Goal: Task Accomplishment & Management: Use online tool/utility

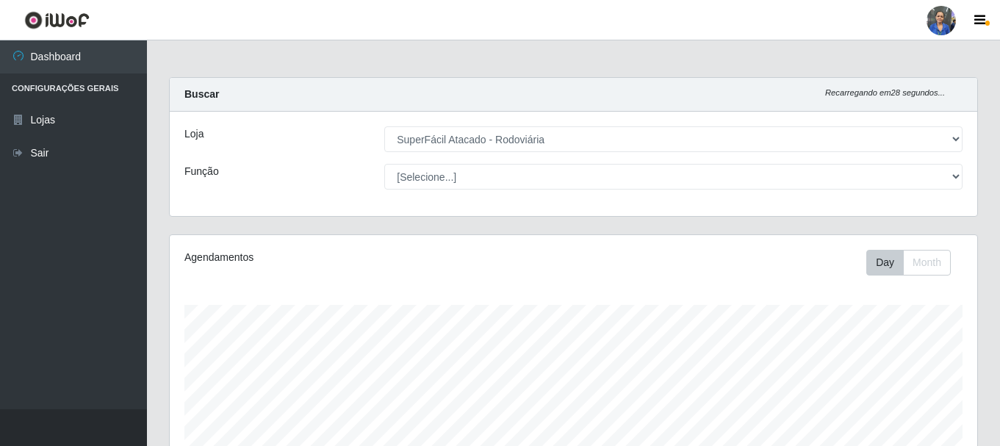
select select "400"
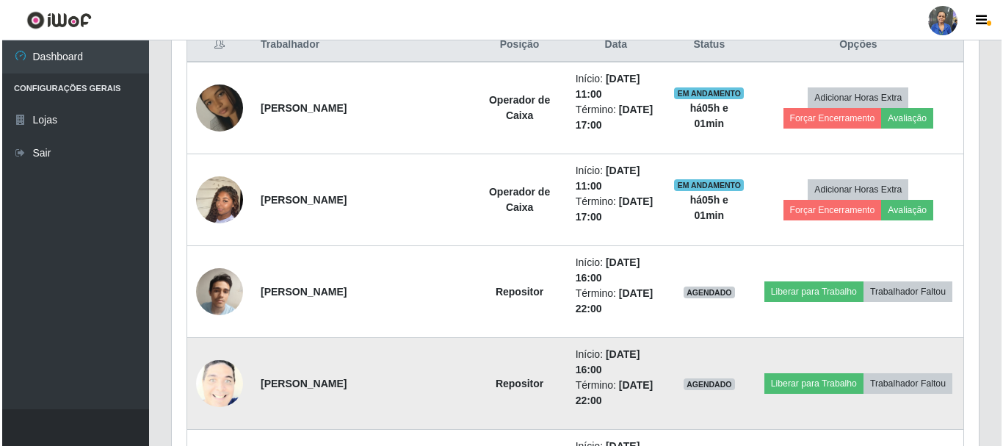
scroll to position [588, 0]
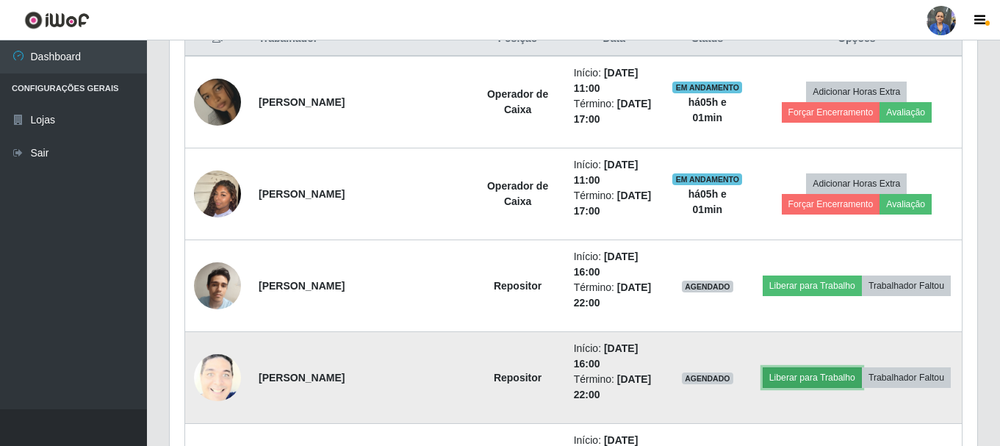
click at [786, 378] on button "Liberar para Trabalho" at bounding box center [811, 377] width 99 height 21
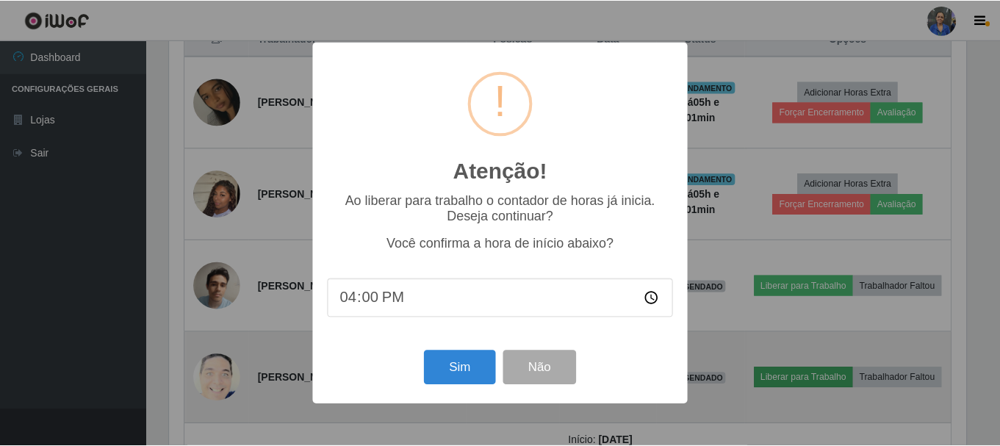
scroll to position [305, 800]
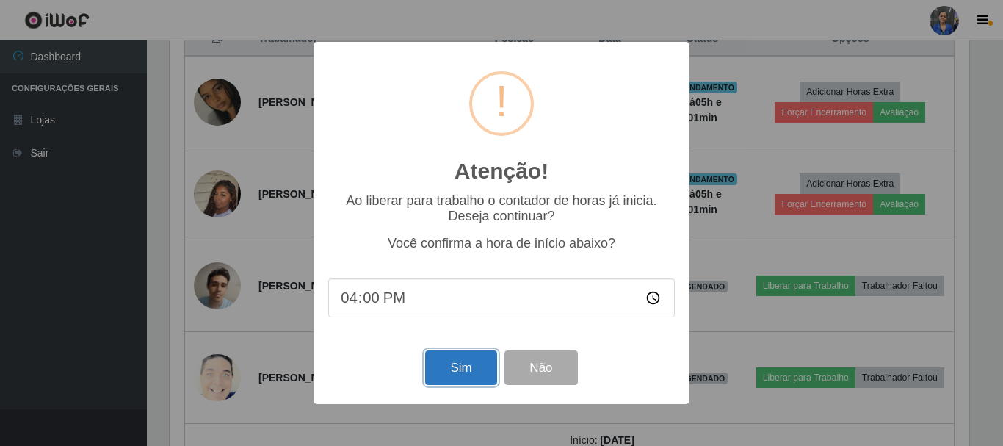
click at [456, 364] on button "Sim" at bounding box center [460, 367] width 71 height 35
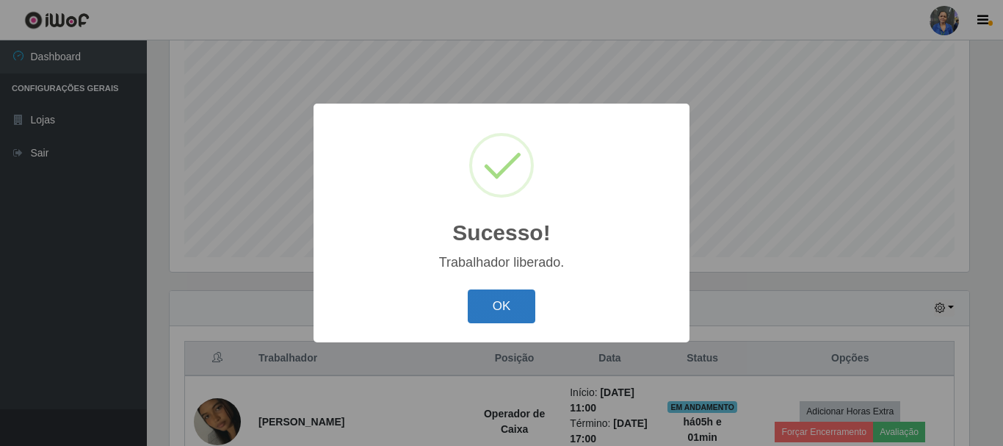
click at [510, 312] on button "OK" at bounding box center [502, 306] width 68 height 35
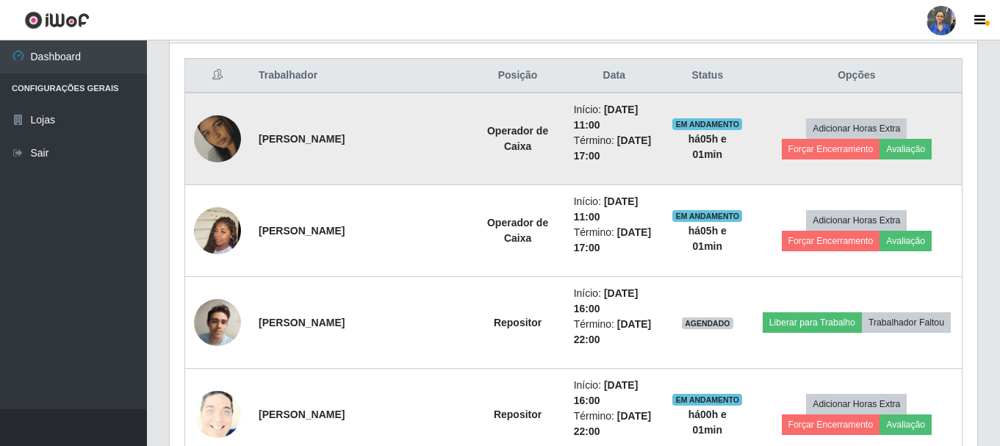
scroll to position [635, 0]
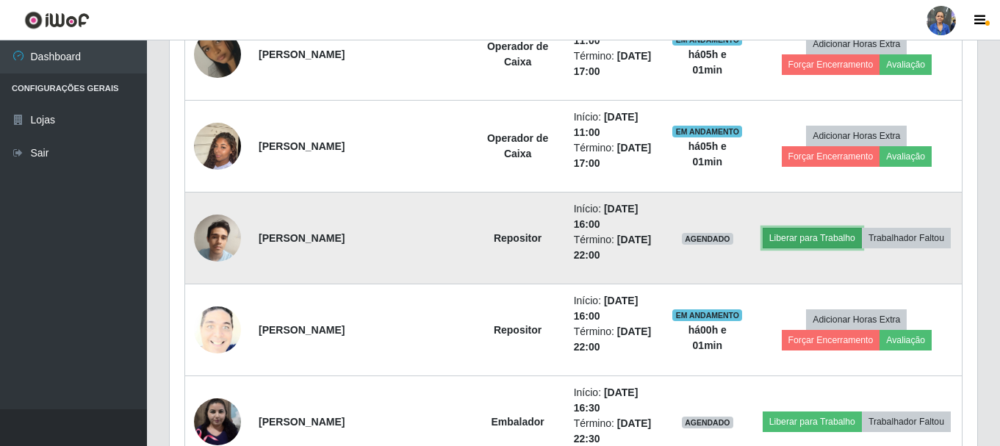
click at [780, 240] on button "Liberar para Trabalho" at bounding box center [811, 238] width 99 height 21
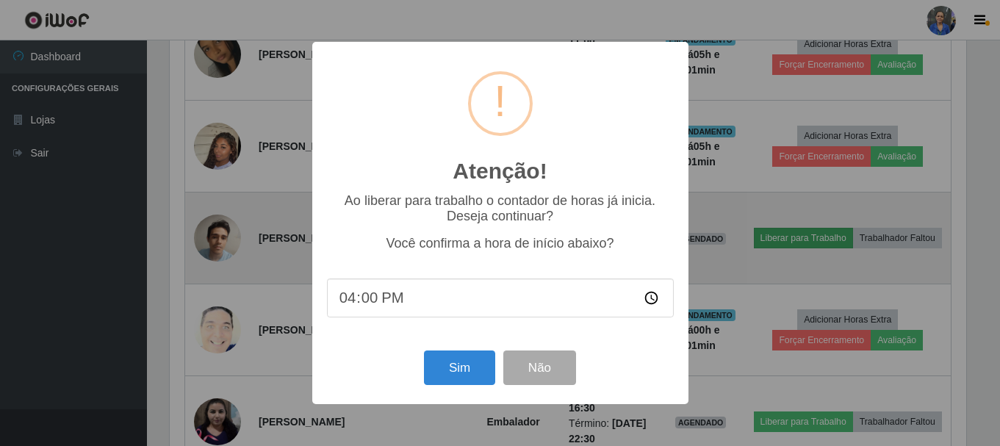
scroll to position [305, 800]
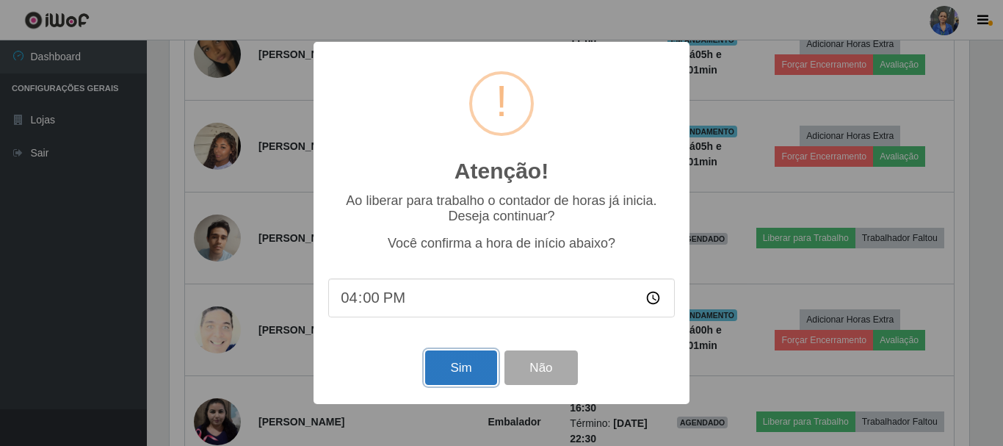
click at [452, 373] on button "Sim" at bounding box center [460, 367] width 71 height 35
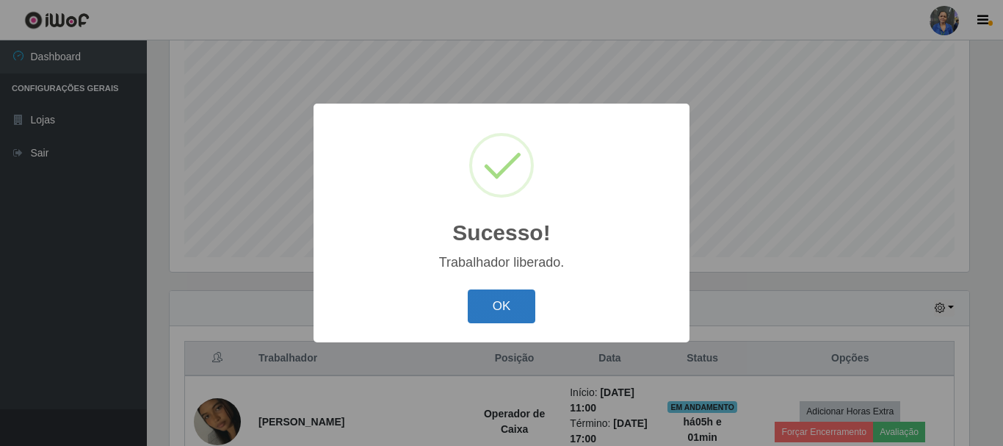
click at [505, 303] on button "OK" at bounding box center [502, 306] width 68 height 35
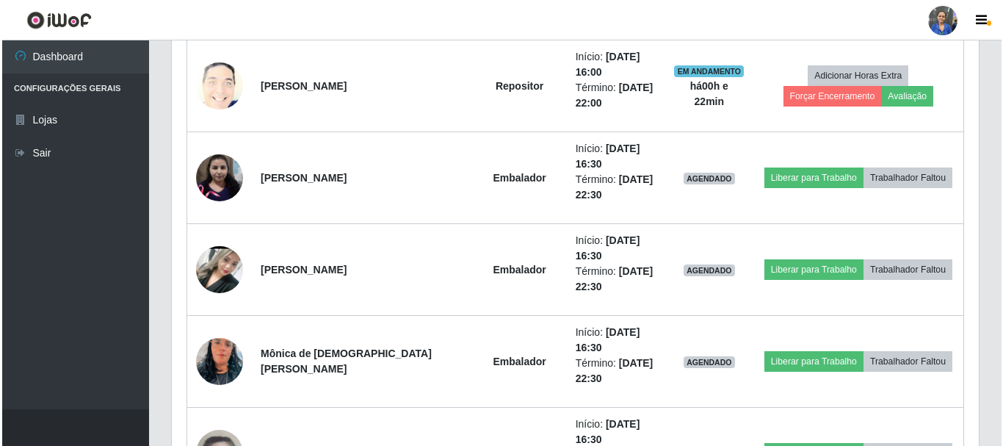
scroll to position [881, 0]
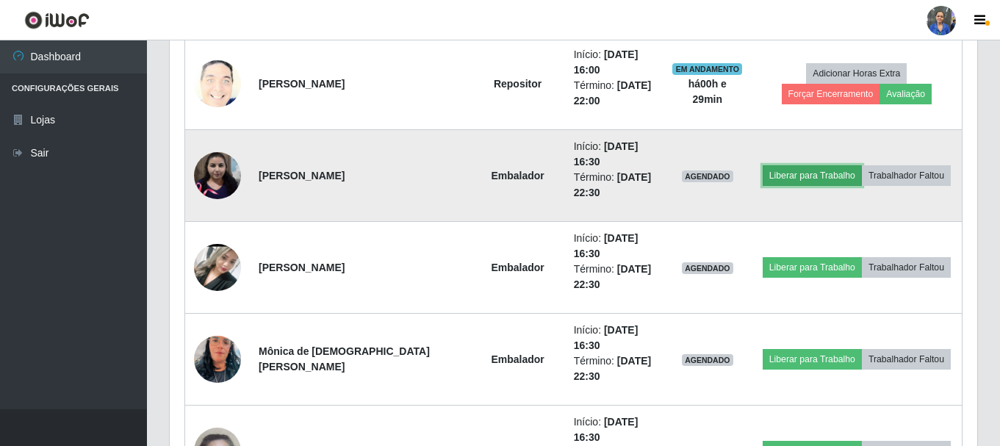
click at [790, 176] on button "Liberar para Trabalho" at bounding box center [811, 175] width 99 height 21
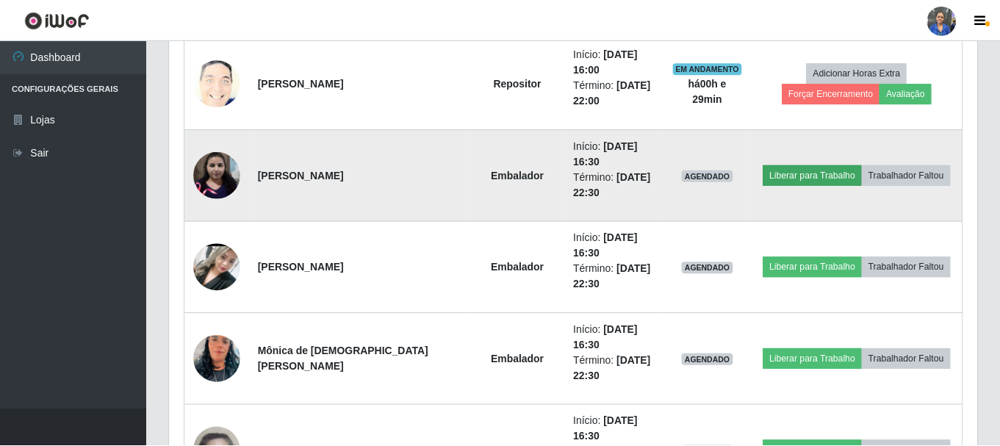
scroll to position [305, 800]
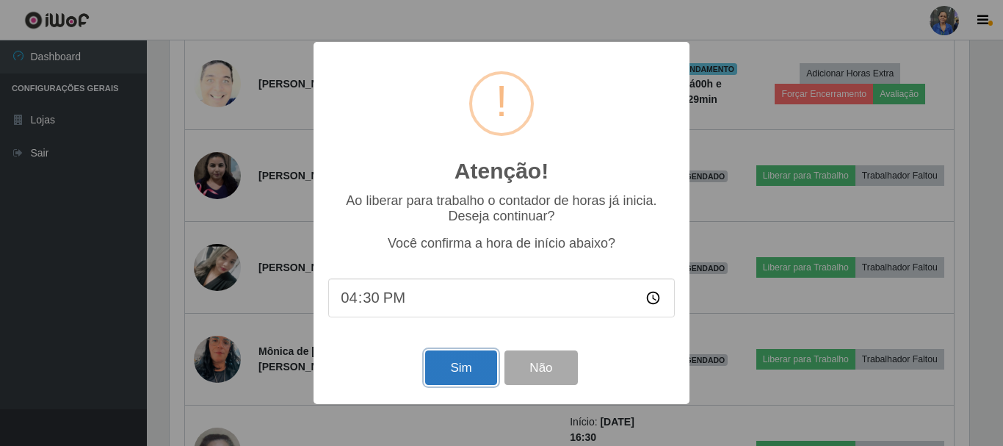
click at [466, 370] on button "Sim" at bounding box center [460, 367] width 71 height 35
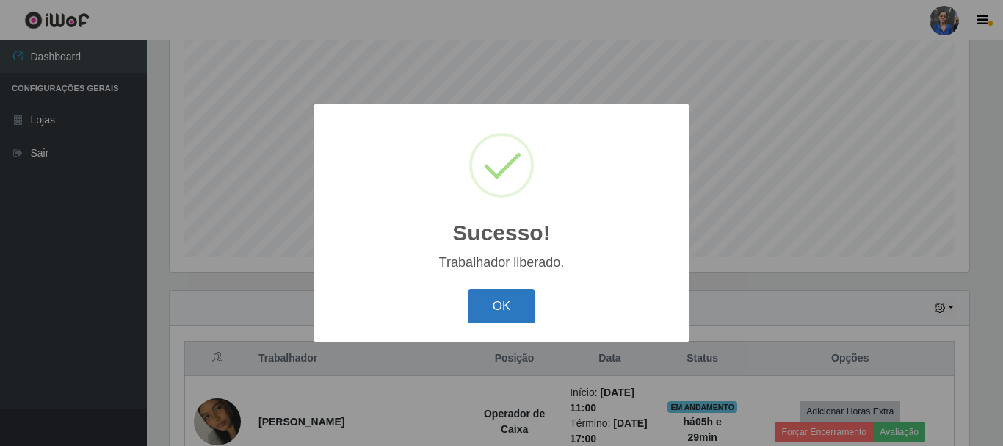
click at [530, 297] on button "OK" at bounding box center [502, 306] width 68 height 35
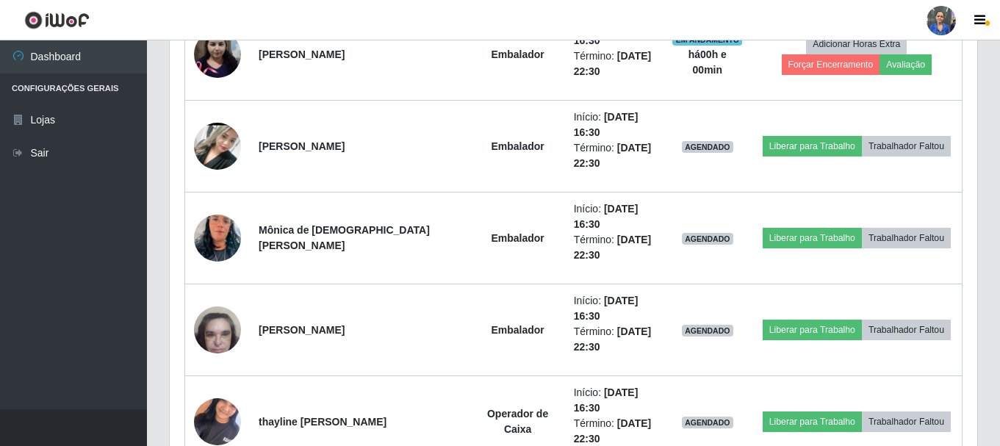
scroll to position [929, 0]
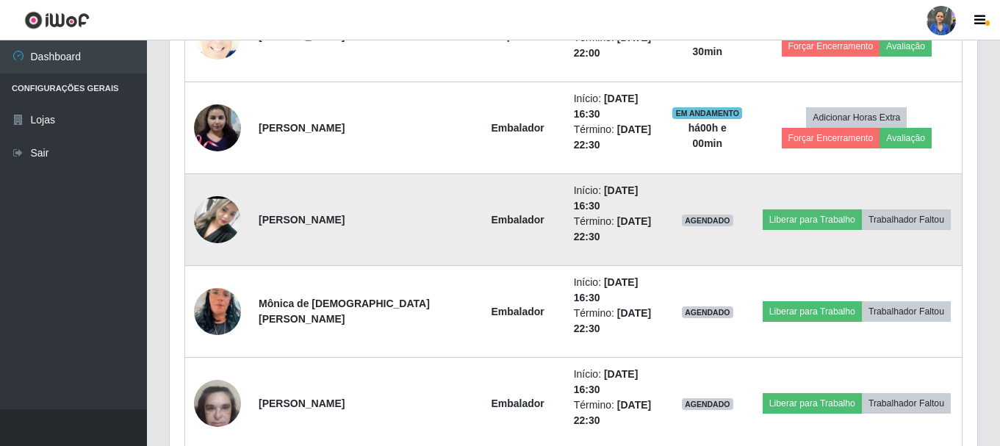
click at [217, 214] on img at bounding box center [217, 219] width 47 height 104
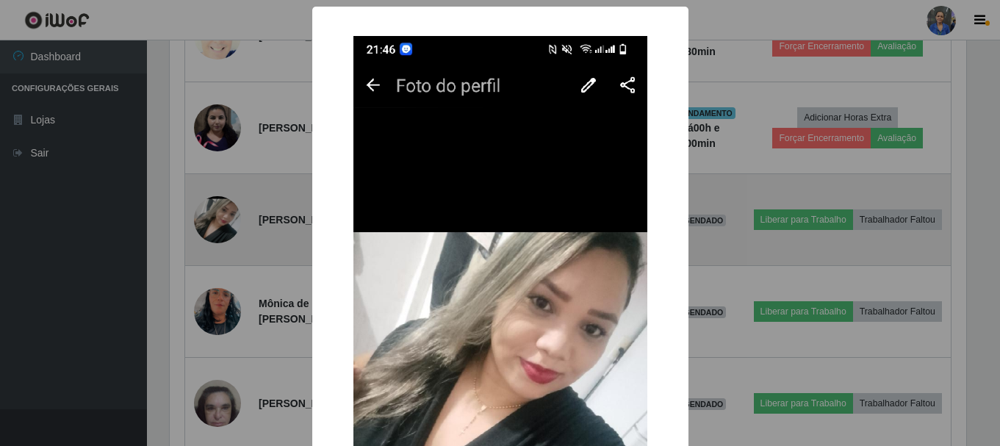
scroll to position [305, 800]
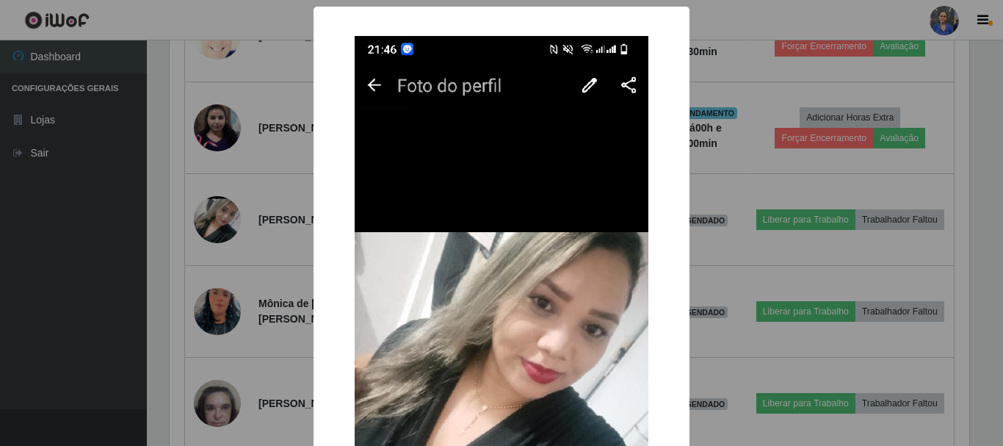
click at [240, 235] on div "× OK Cancel" at bounding box center [501, 223] width 1003 height 446
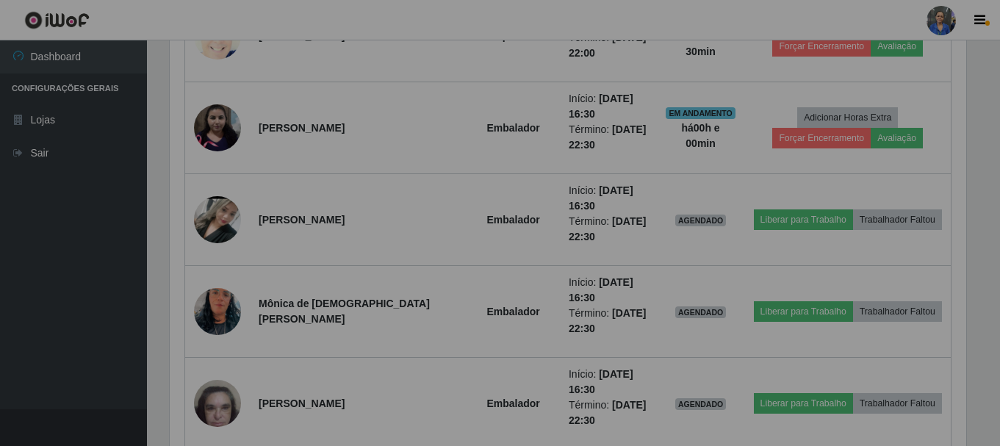
scroll to position [305, 807]
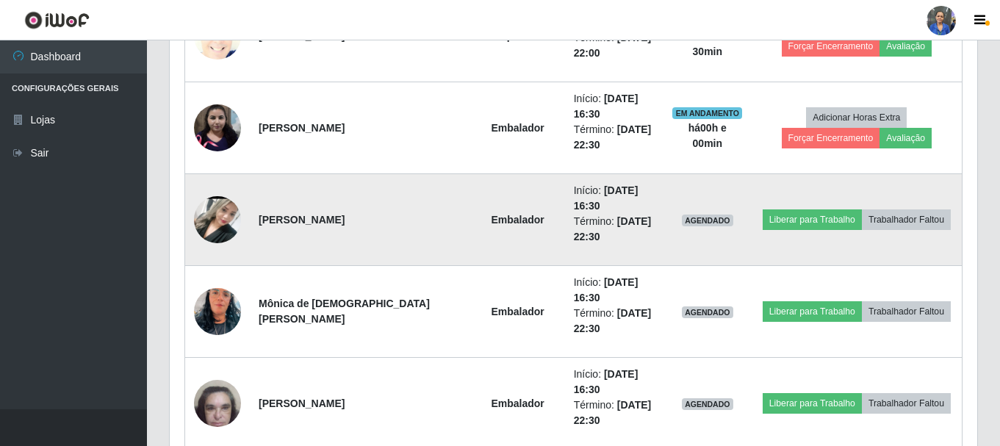
click at [203, 222] on img at bounding box center [217, 219] width 47 height 104
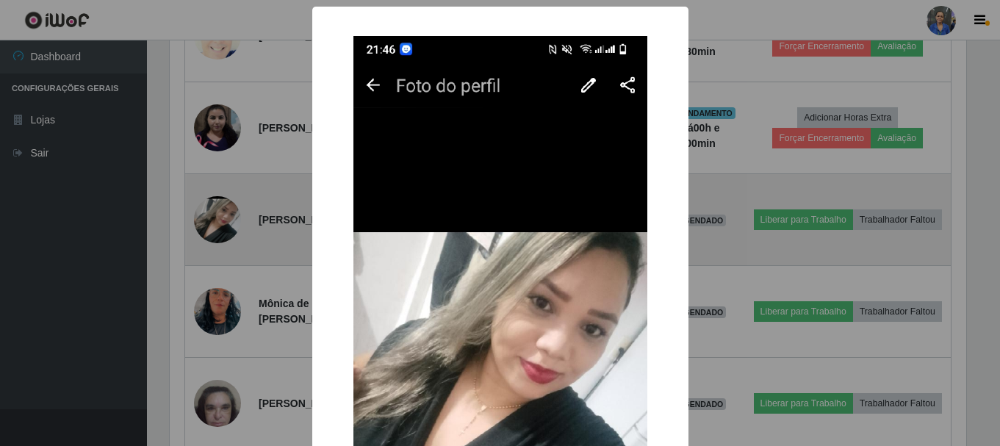
scroll to position [305, 800]
click at [203, 222] on div "× OK Cancel" at bounding box center [501, 223] width 1003 height 446
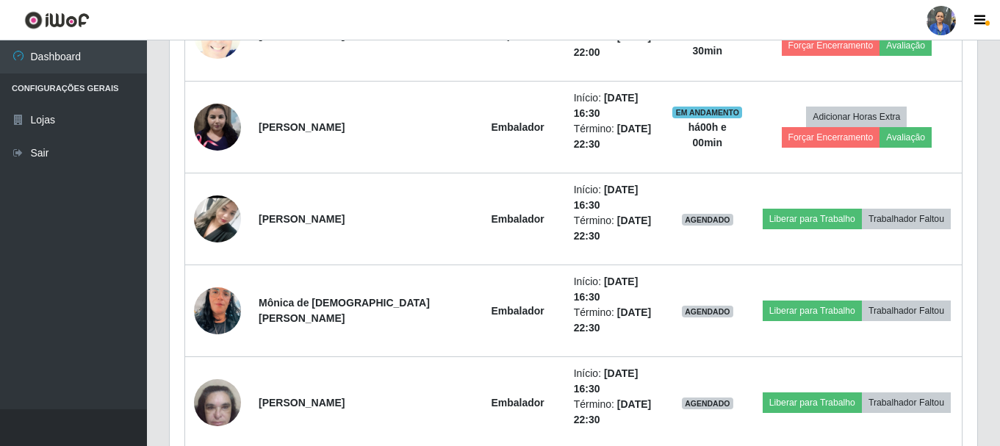
scroll to position [929, 0]
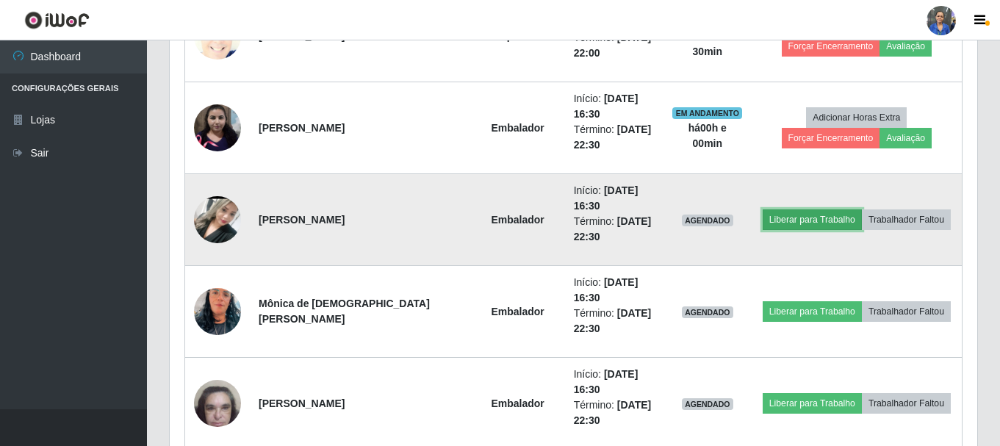
click at [780, 217] on button "Liberar para Trabalho" at bounding box center [811, 219] width 99 height 21
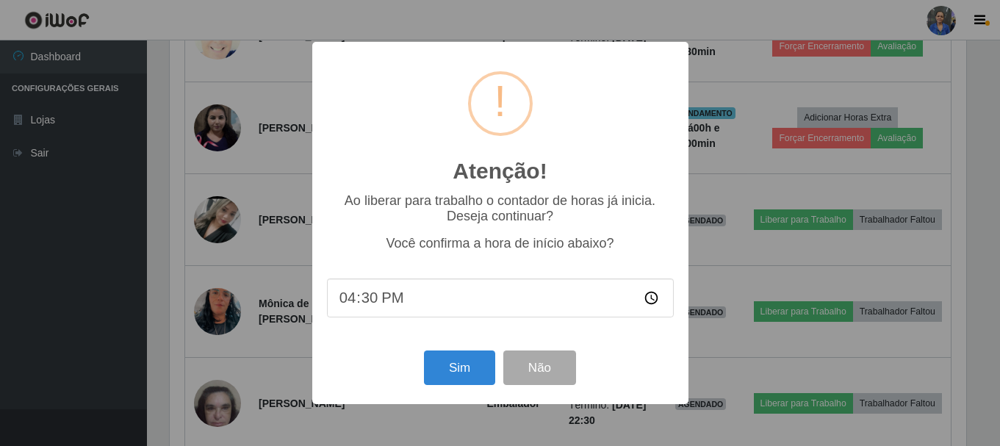
scroll to position [305, 800]
click at [469, 367] on button "Sim" at bounding box center [460, 367] width 71 height 35
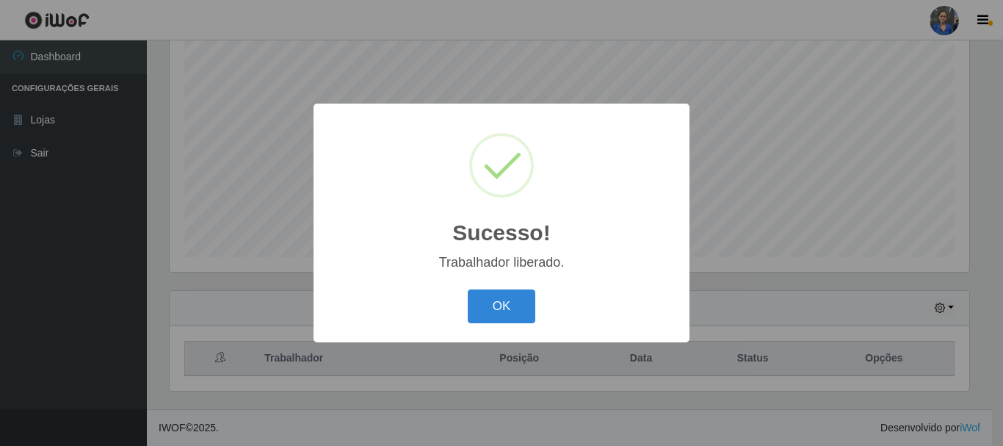
click at [502, 288] on div "OK Cancel" at bounding box center [501, 306] width 347 height 42
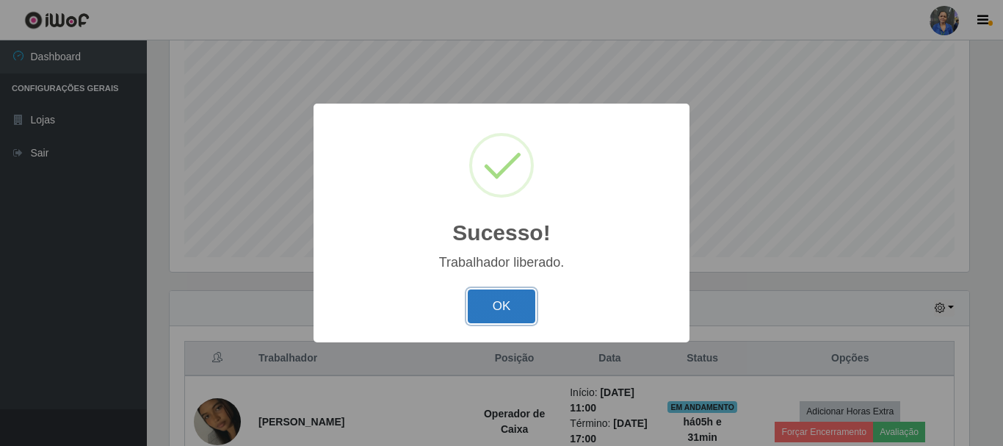
click at [506, 308] on button "OK" at bounding box center [502, 306] width 68 height 35
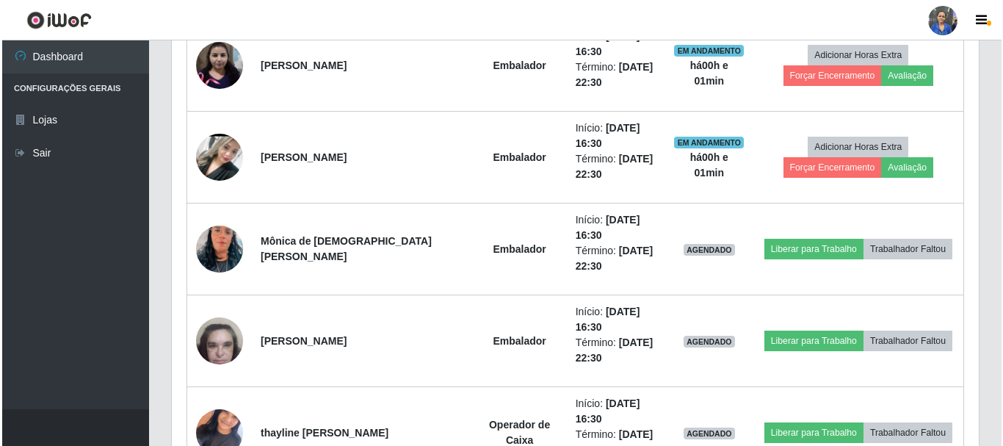
scroll to position [1076, 0]
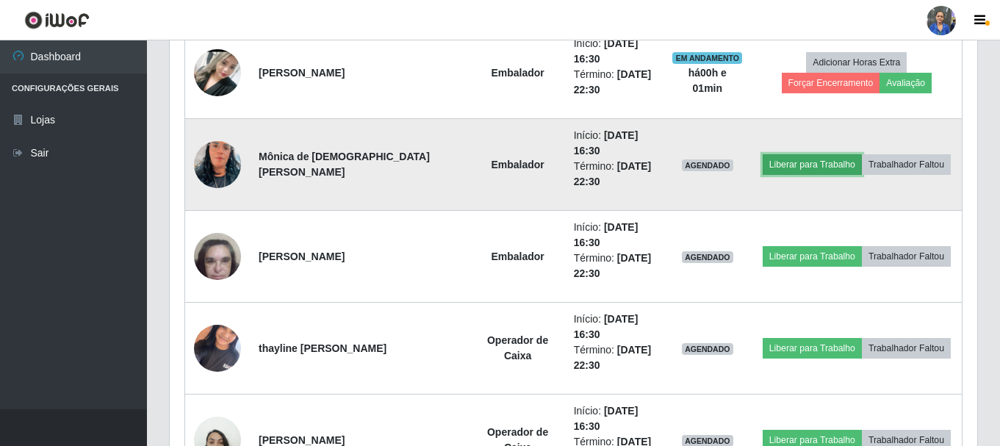
click at [783, 159] on button "Liberar para Trabalho" at bounding box center [811, 164] width 99 height 21
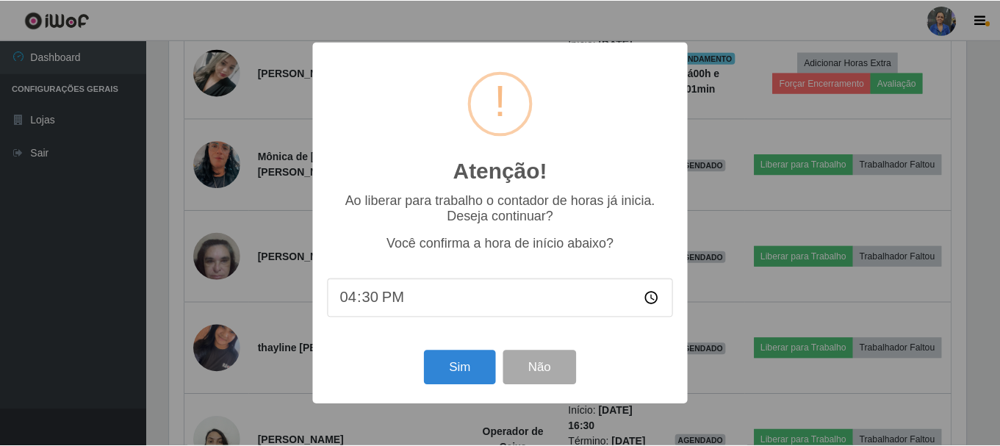
scroll to position [305, 800]
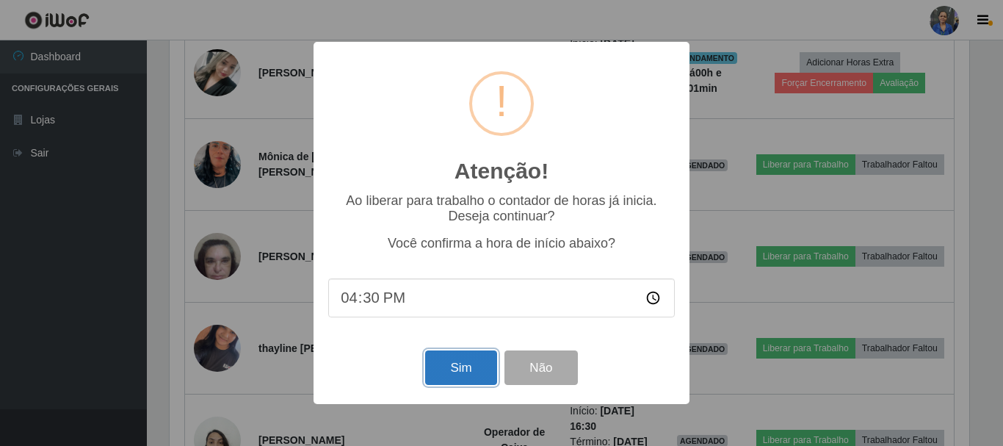
click at [459, 358] on button "Sim" at bounding box center [460, 367] width 71 height 35
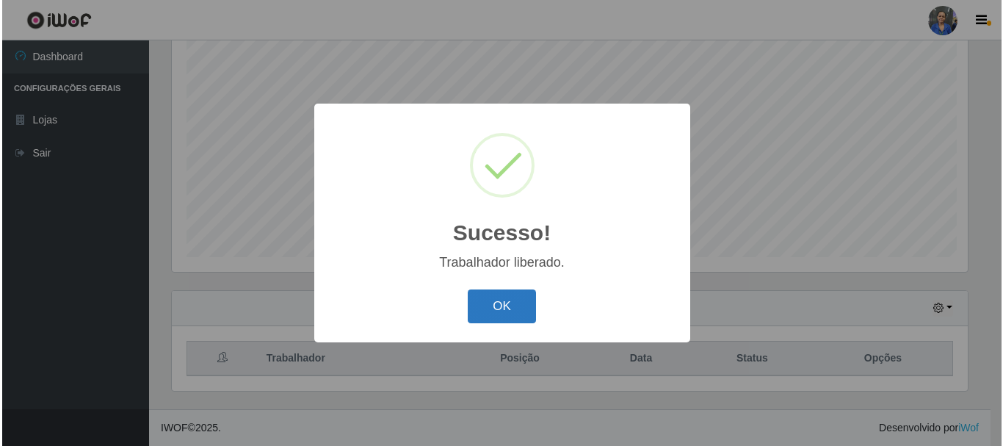
scroll to position [0, 0]
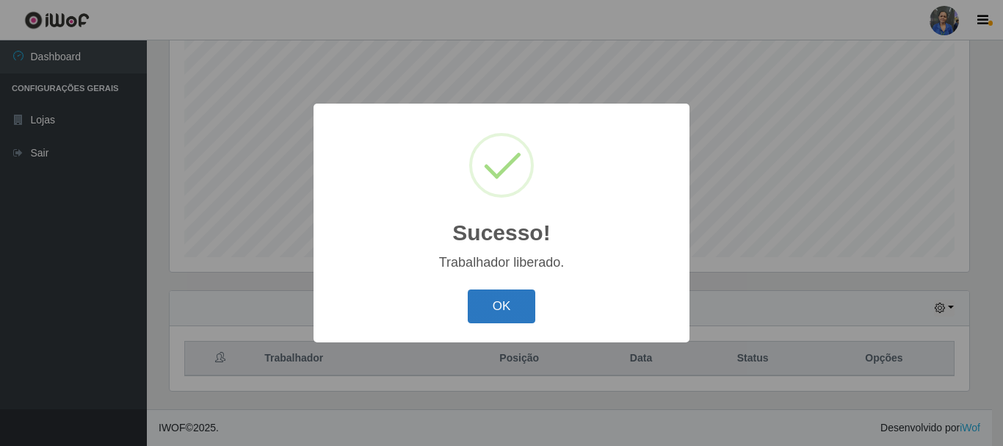
click at [475, 310] on button "OK" at bounding box center [502, 306] width 68 height 35
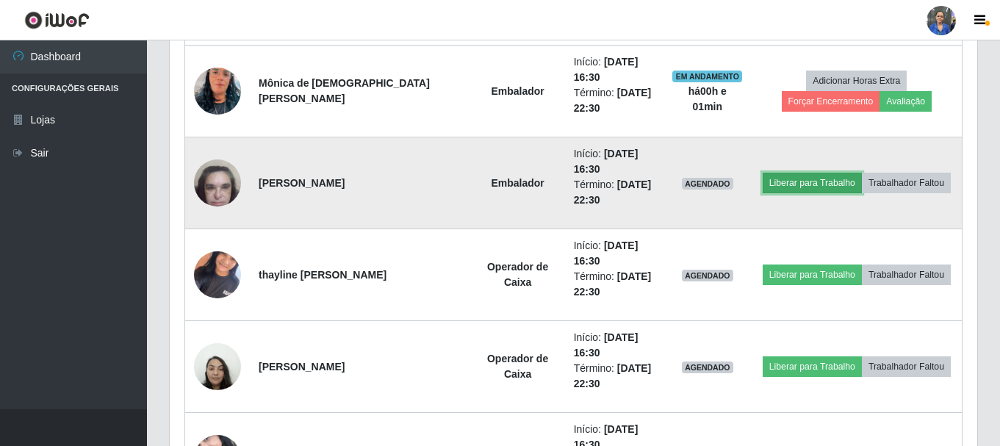
click at [775, 189] on button "Liberar para Trabalho" at bounding box center [811, 183] width 99 height 21
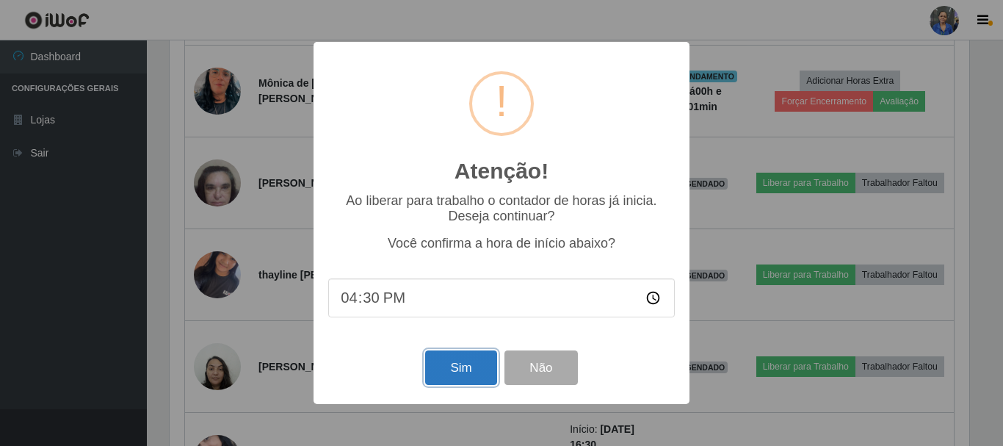
click at [469, 368] on button "Sim" at bounding box center [460, 367] width 71 height 35
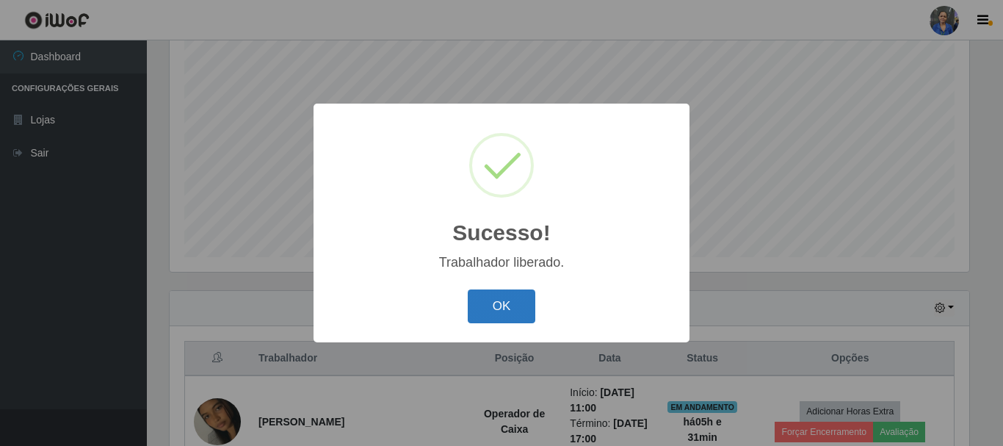
click at [505, 306] on button "OK" at bounding box center [502, 306] width 68 height 35
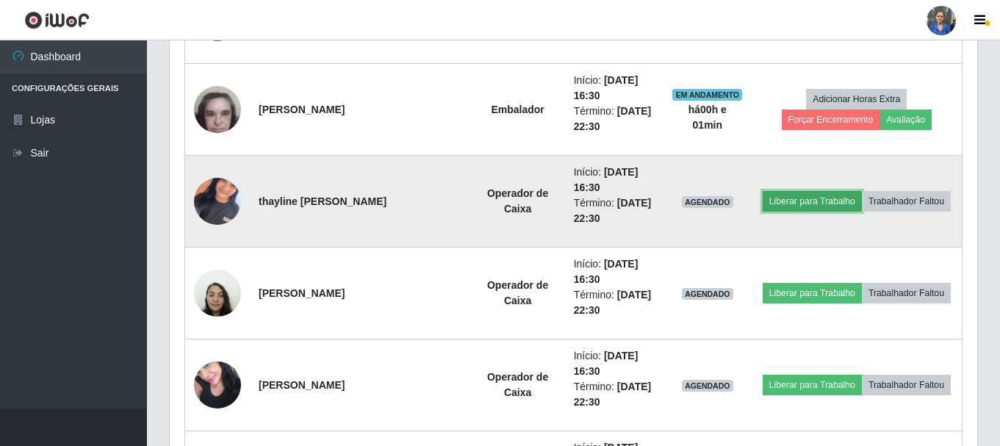
click at [793, 203] on button "Liberar para Trabalho" at bounding box center [811, 201] width 99 height 21
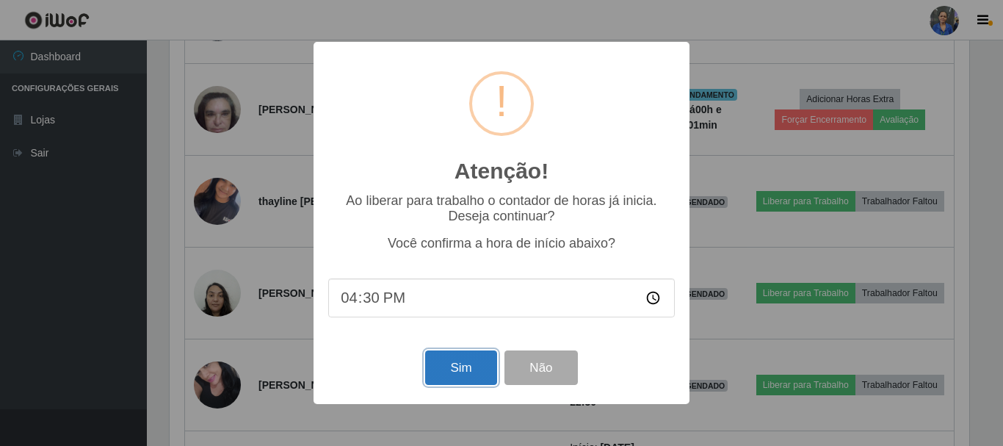
click at [465, 366] on button "Sim" at bounding box center [460, 367] width 71 height 35
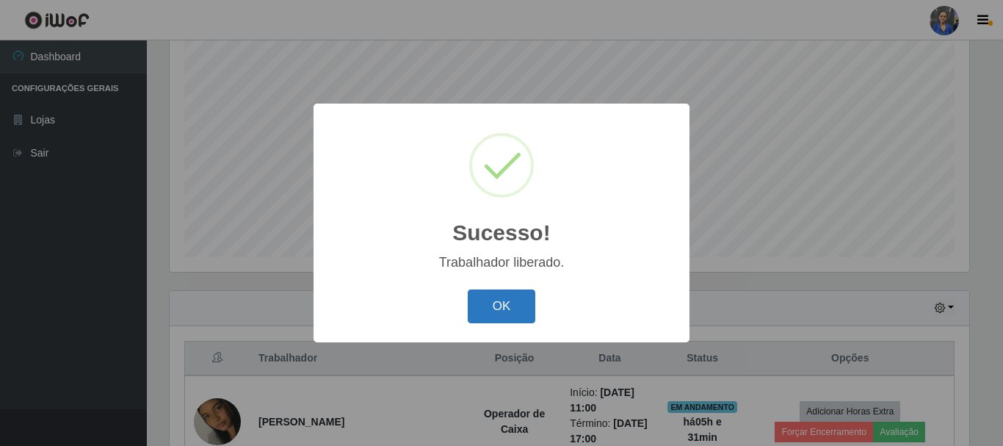
click at [502, 303] on button "OK" at bounding box center [502, 306] width 68 height 35
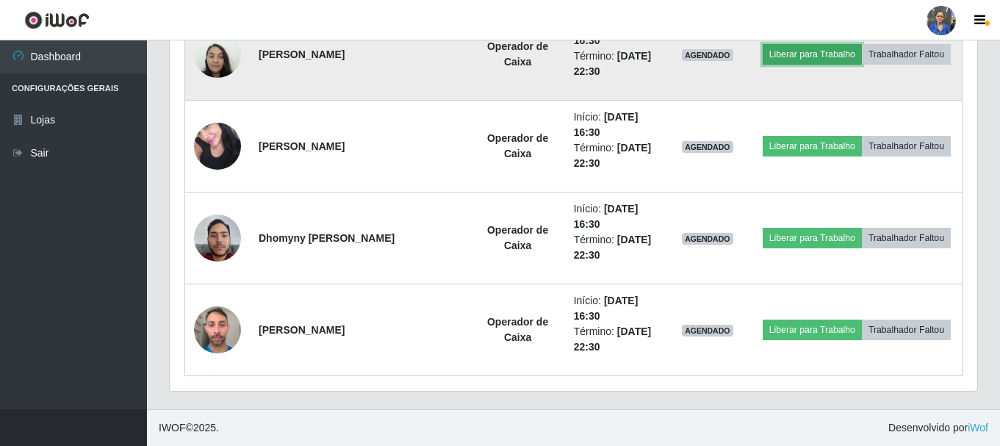
click at [811, 60] on button "Liberar para Trabalho" at bounding box center [811, 54] width 99 height 21
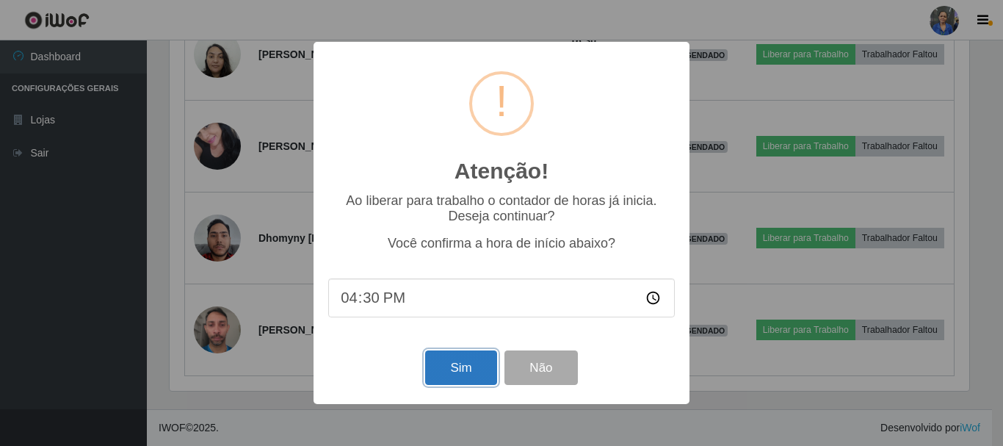
click at [444, 369] on button "Sim" at bounding box center [460, 367] width 71 height 35
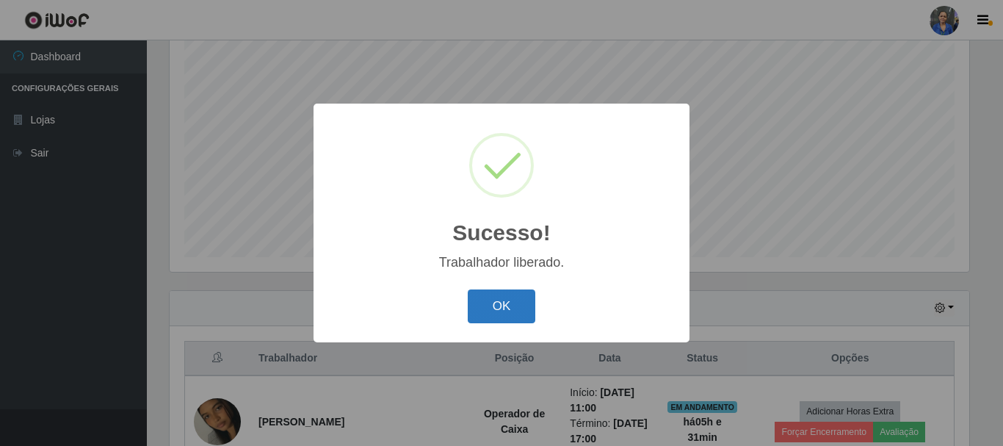
click at [484, 292] on button "OK" at bounding box center [502, 306] width 68 height 35
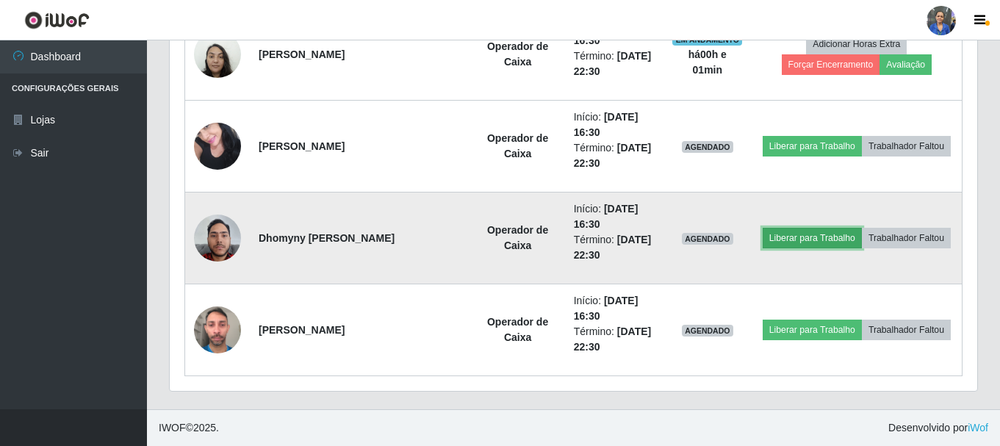
click at [805, 241] on button "Liberar para Trabalho" at bounding box center [811, 238] width 99 height 21
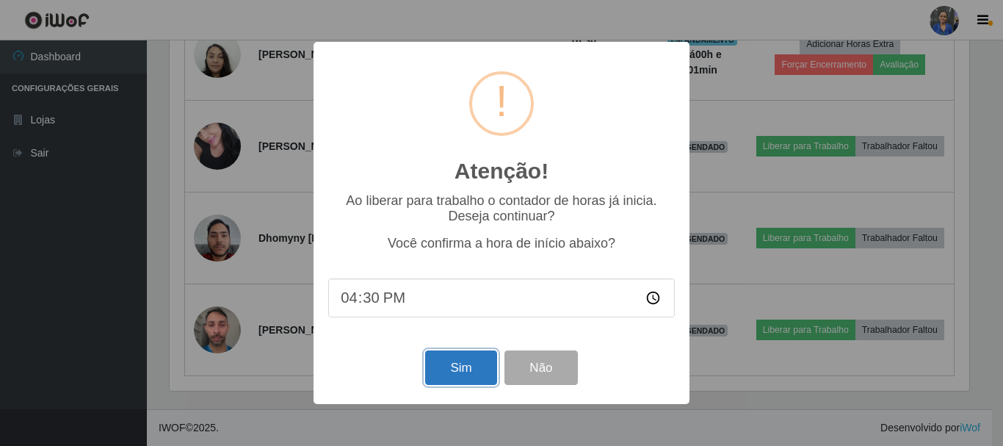
click at [477, 381] on button "Sim" at bounding box center [460, 367] width 71 height 35
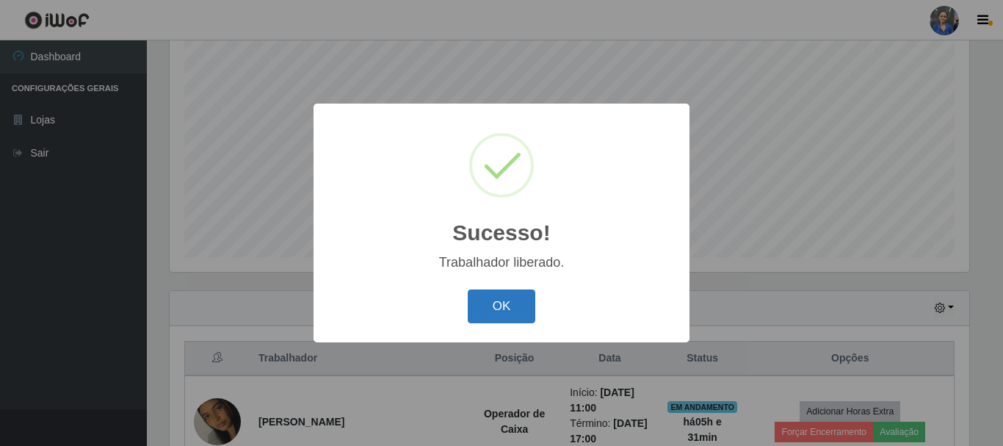
click at [508, 308] on button "OK" at bounding box center [502, 306] width 68 height 35
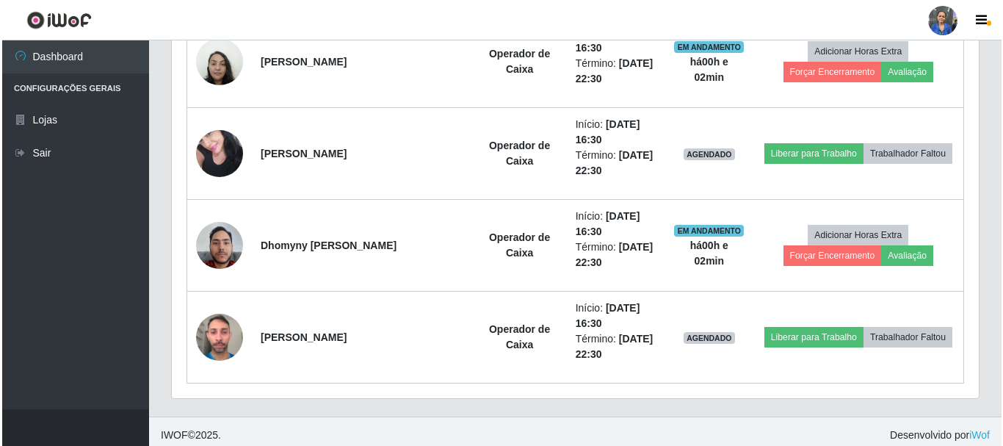
scroll to position [1462, 0]
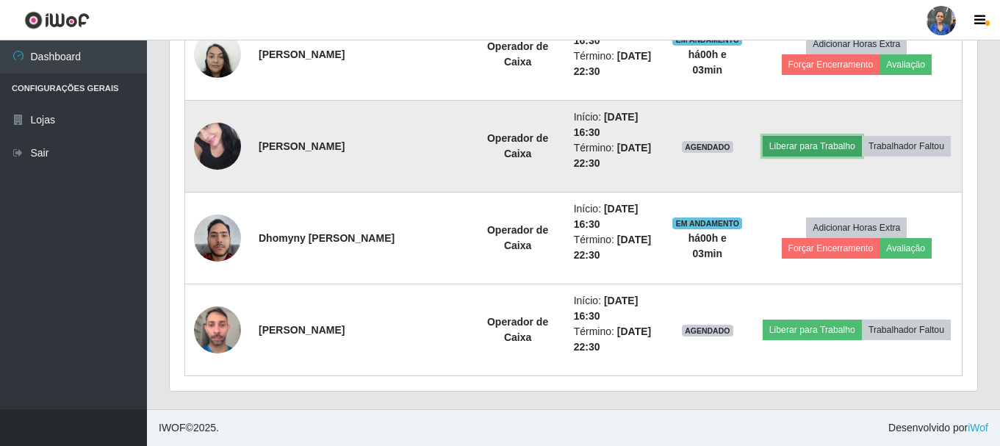
click at [777, 143] on button "Liberar para Trabalho" at bounding box center [811, 146] width 99 height 21
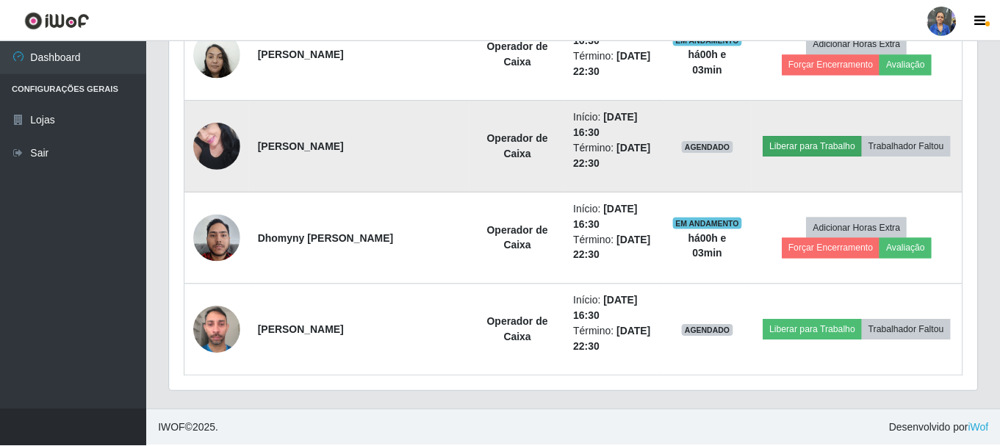
scroll to position [305, 800]
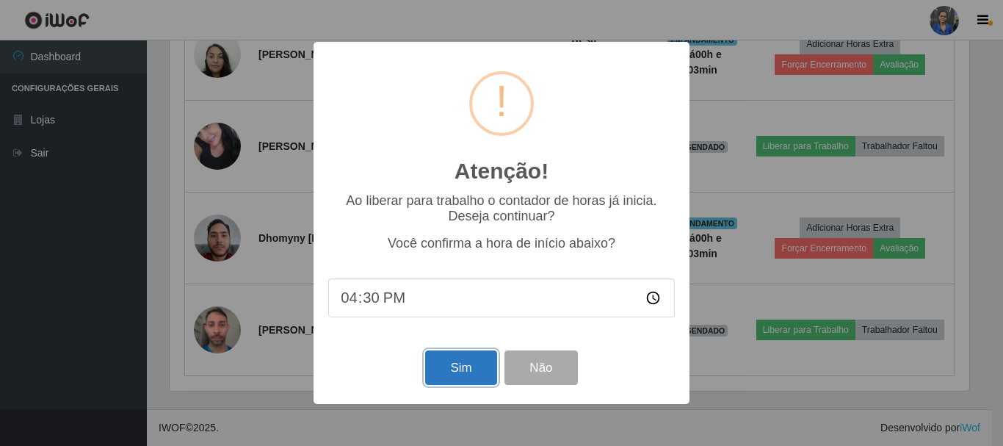
click at [451, 362] on button "Sim" at bounding box center [460, 367] width 71 height 35
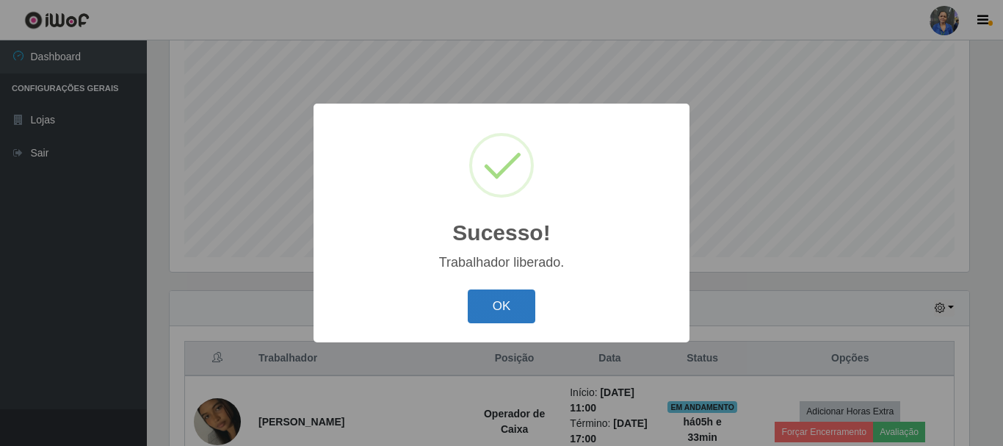
click at [491, 310] on button "OK" at bounding box center [502, 306] width 68 height 35
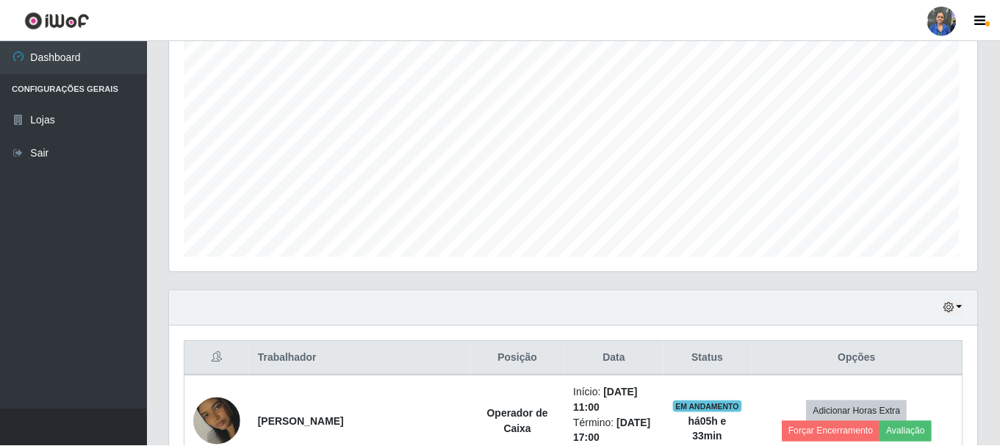
scroll to position [305, 807]
